Goal: Transaction & Acquisition: Register for event/course

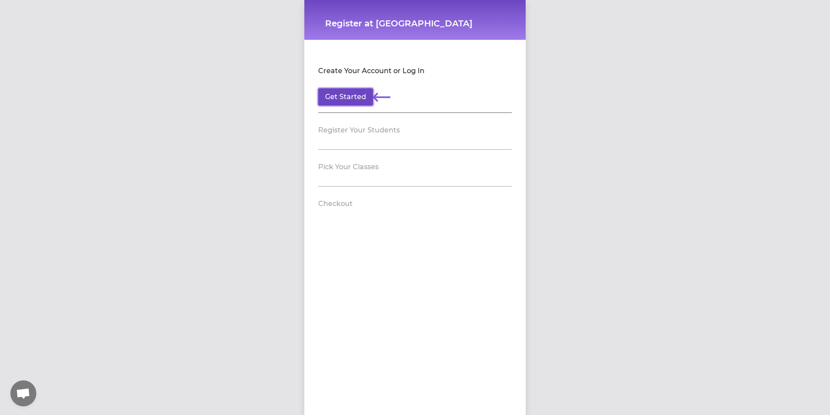
click at [358, 100] on button "Get Started" at bounding box center [345, 96] width 55 height 17
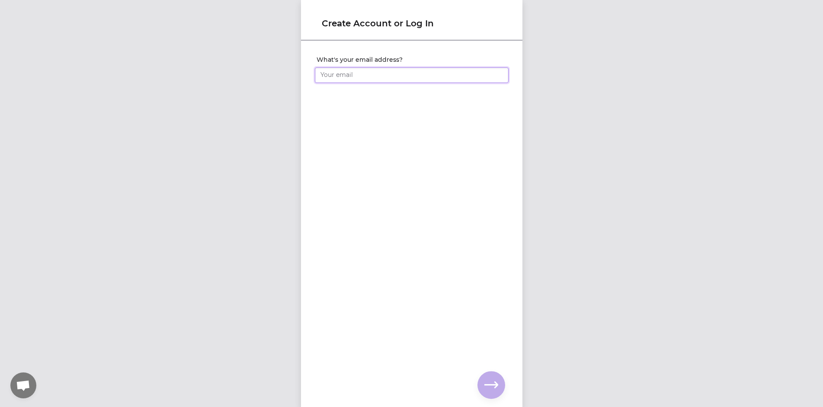
click at [364, 77] on input "What's your email address?" at bounding box center [412, 75] width 194 height 16
type input "[EMAIL_ADDRESS][DOMAIN_NAME]"
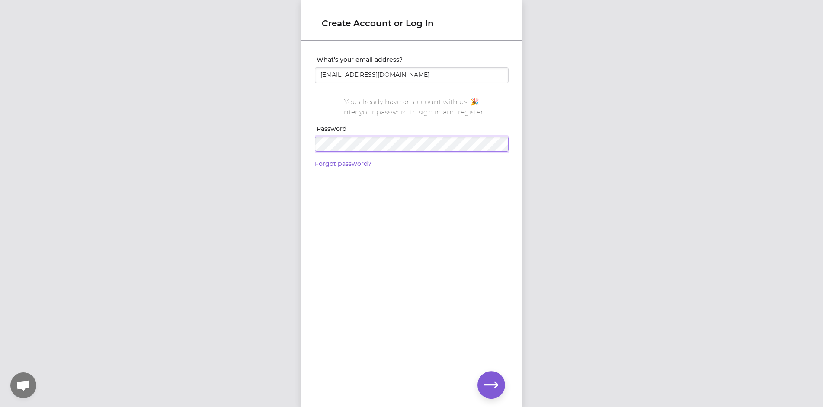
click input "submit" at bounding box center [0, 0] width 0 height 0
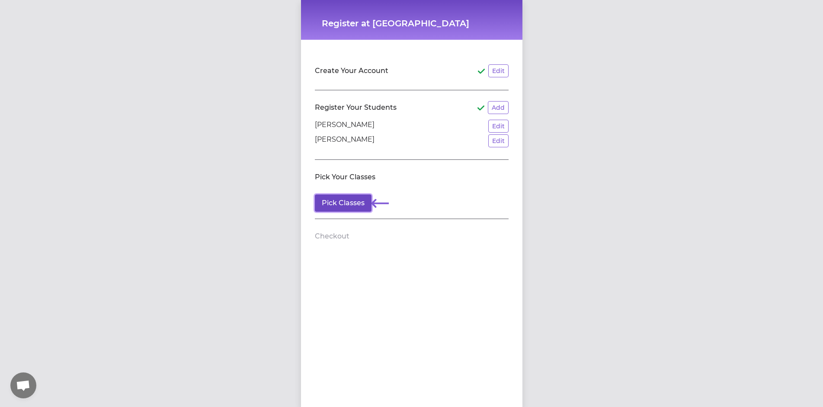
click at [359, 205] on button "Pick Classes" at bounding box center [343, 203] width 57 height 17
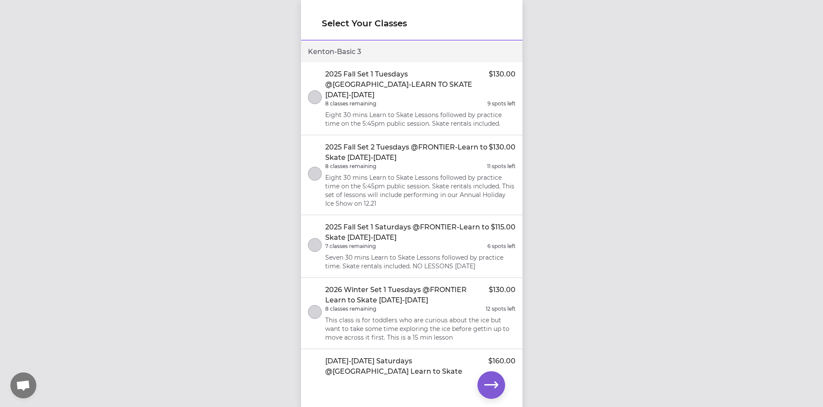
click at [449, 111] on p "Eight 30 mins Learn to Skate Lessons followed by practice time on the 5:45pm pu…" at bounding box center [420, 119] width 190 height 17
click at [450, 256] on p "Seven 30 mins Learn to Skate Lessons followed by practice time. Skate rentals i…" at bounding box center [420, 261] width 190 height 17
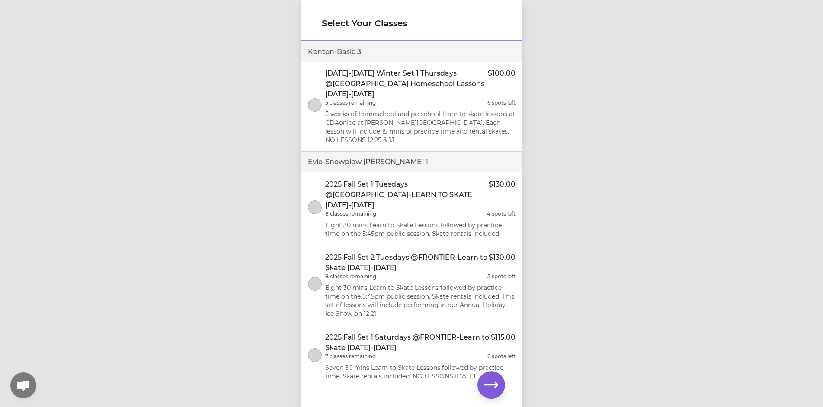
scroll to position [476, 0]
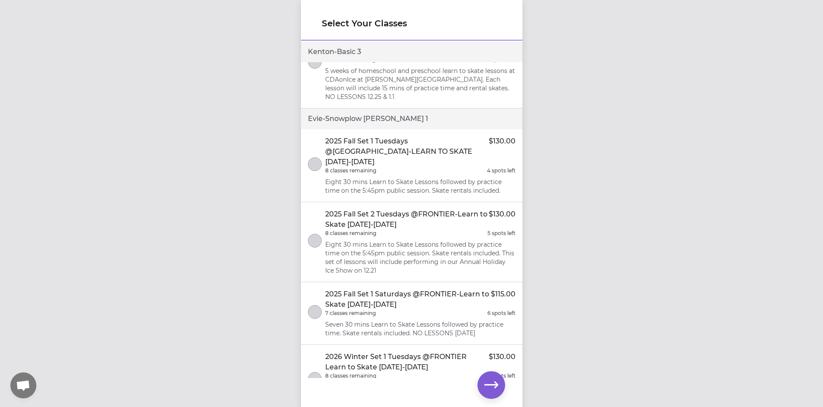
click at [401, 310] on div "7 classes remaining 6 spots left" at bounding box center [420, 313] width 190 height 7
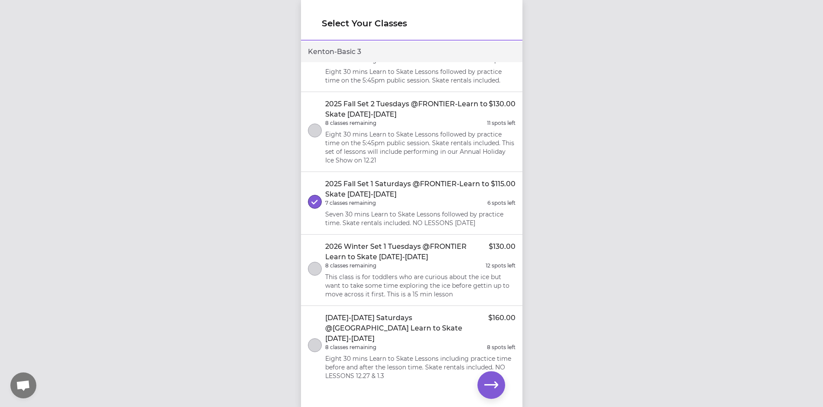
scroll to position [0, 0]
